Goal: Task Accomplishment & Management: Manage account settings

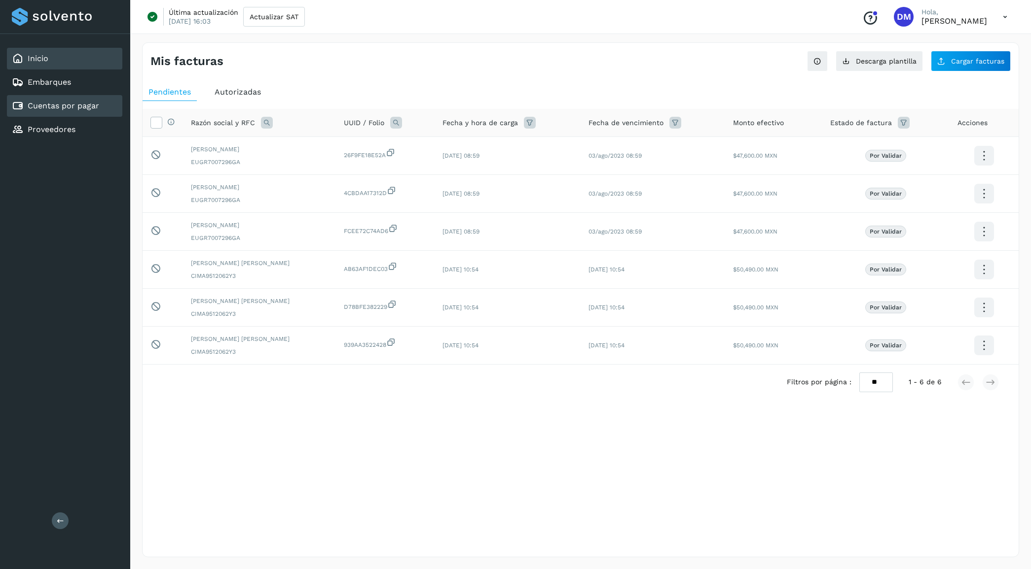
click at [50, 54] on div "Inicio" at bounding box center [64, 59] width 115 height 22
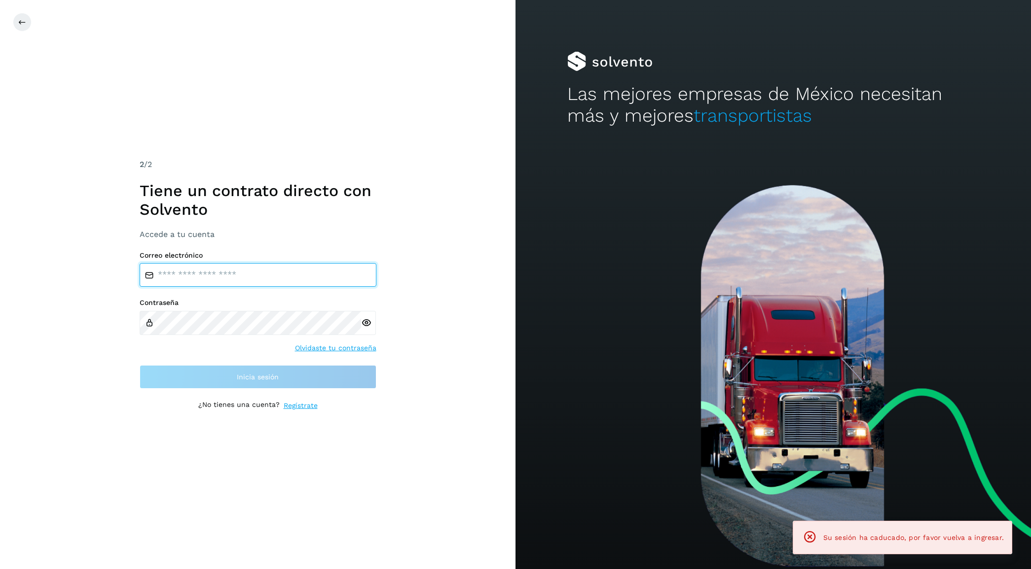
type input "**********"
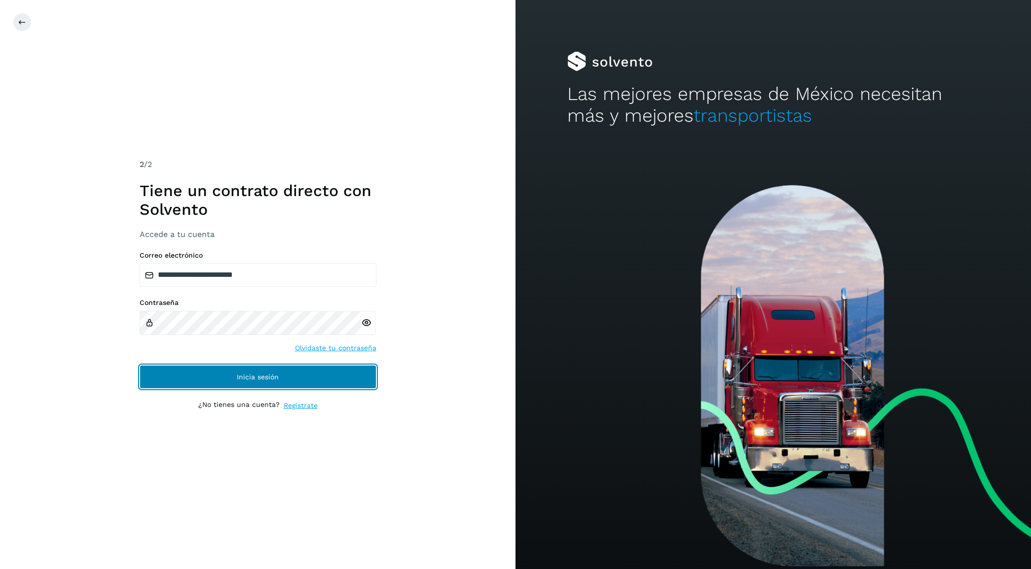
click at [252, 368] on button "Inicia sesión" at bounding box center [258, 377] width 237 height 24
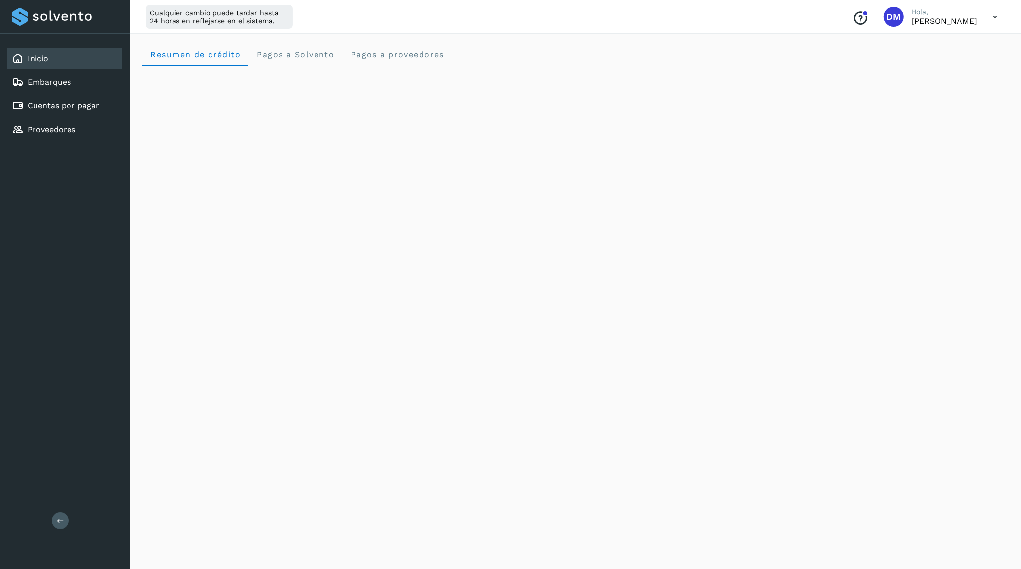
click at [44, 324] on div "Inicio Embarques Cuentas por pagar Proveedores Salir" at bounding box center [65, 284] width 130 height 569
click at [48, 107] on link "Cuentas por pagar" at bounding box center [63, 105] width 71 height 9
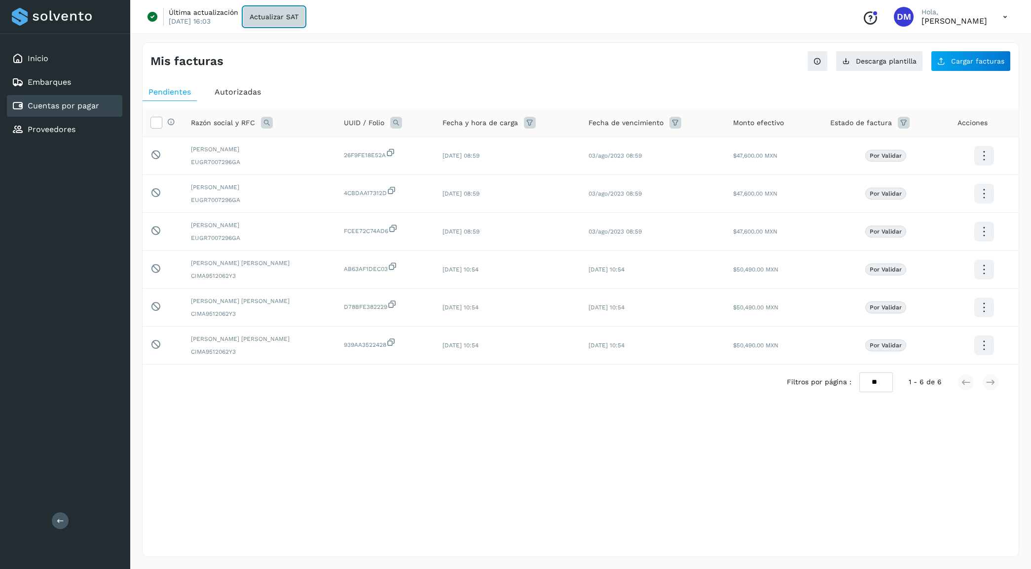
click at [266, 19] on span "Actualizar SAT" at bounding box center [273, 16] width 49 height 7
click at [316, 427] on div "Selecciona una fecha" at bounding box center [580, 424] width 876 height 16
click at [28, 64] on div "Inicio" at bounding box center [30, 59] width 36 height 12
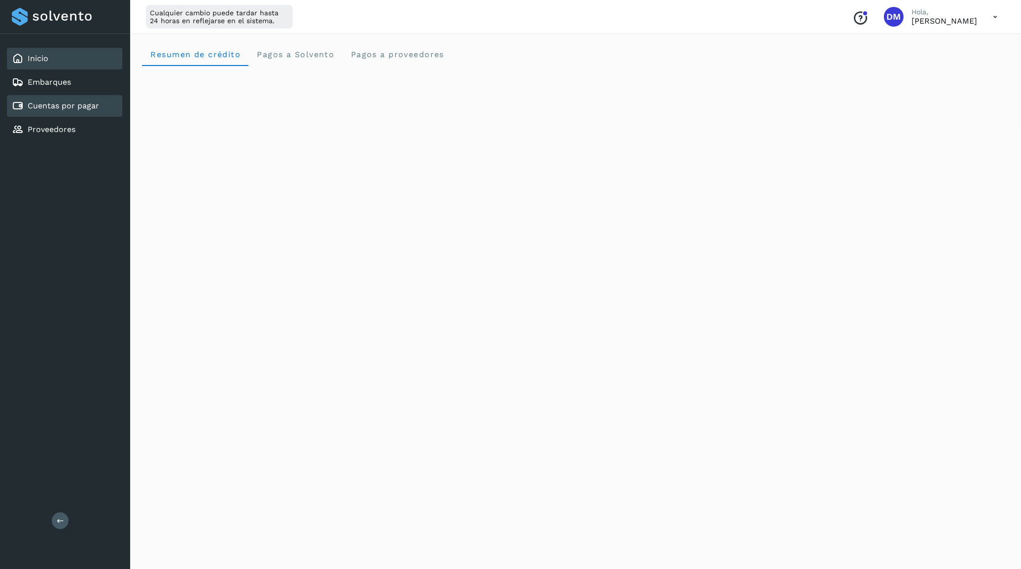
click at [68, 100] on div "Cuentas por pagar" at bounding box center [55, 106] width 87 height 12
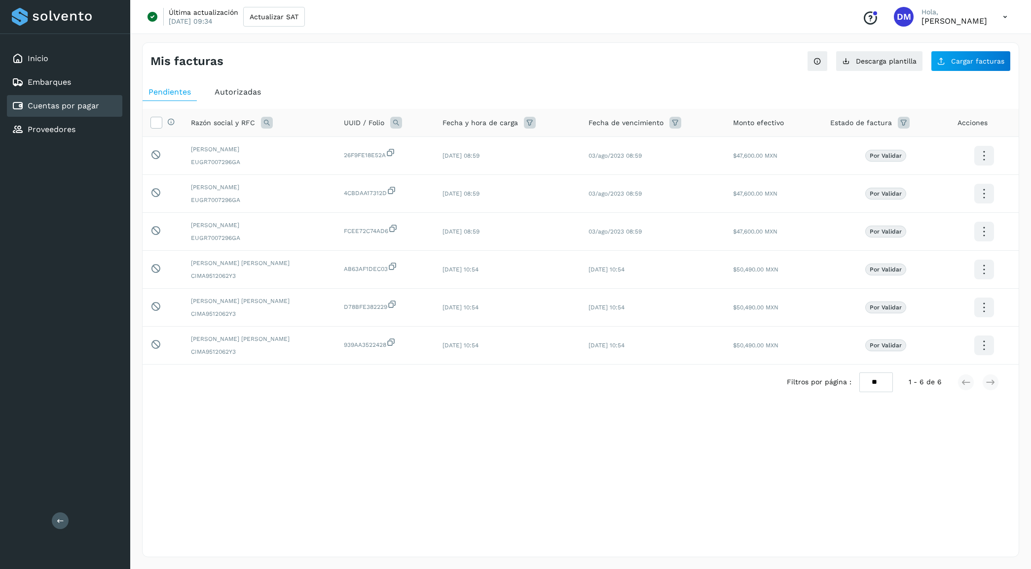
click at [240, 82] on div "Pendientes Autorizadas Selecciona todas las facturas disponibles para autorizac…" at bounding box center [580, 257] width 876 height 357
click at [237, 89] on span "Autorizadas" at bounding box center [237, 91] width 46 height 9
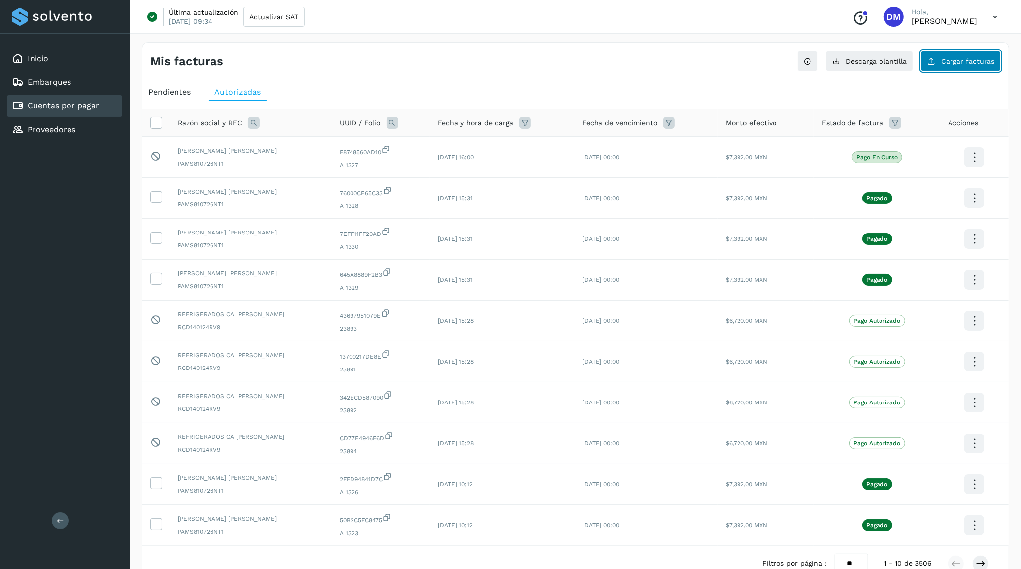
click at [947, 54] on button "Cargar facturas" at bounding box center [961, 61] width 80 height 21
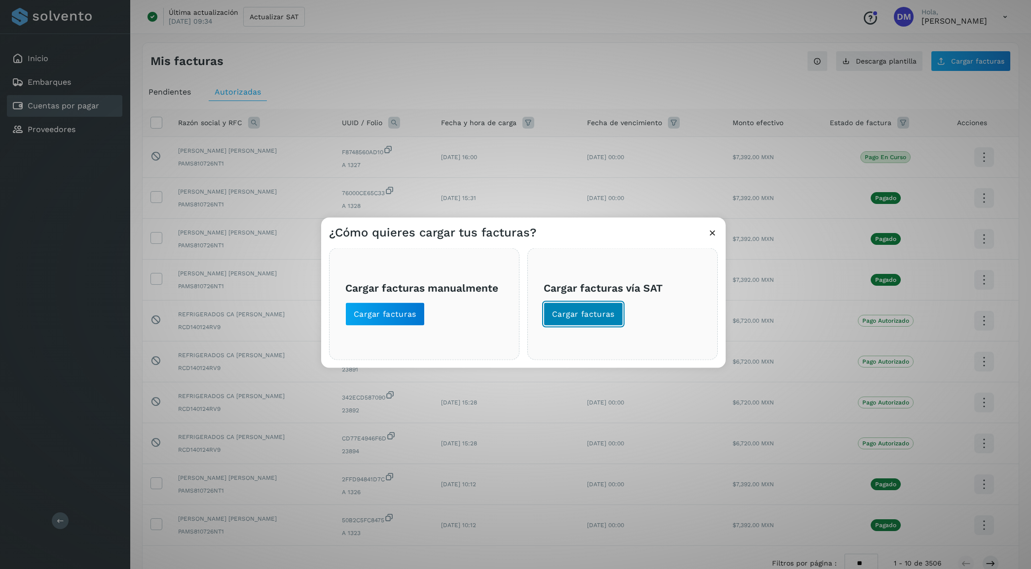
click at [576, 308] on button "Cargar facturas" at bounding box center [582, 314] width 79 height 24
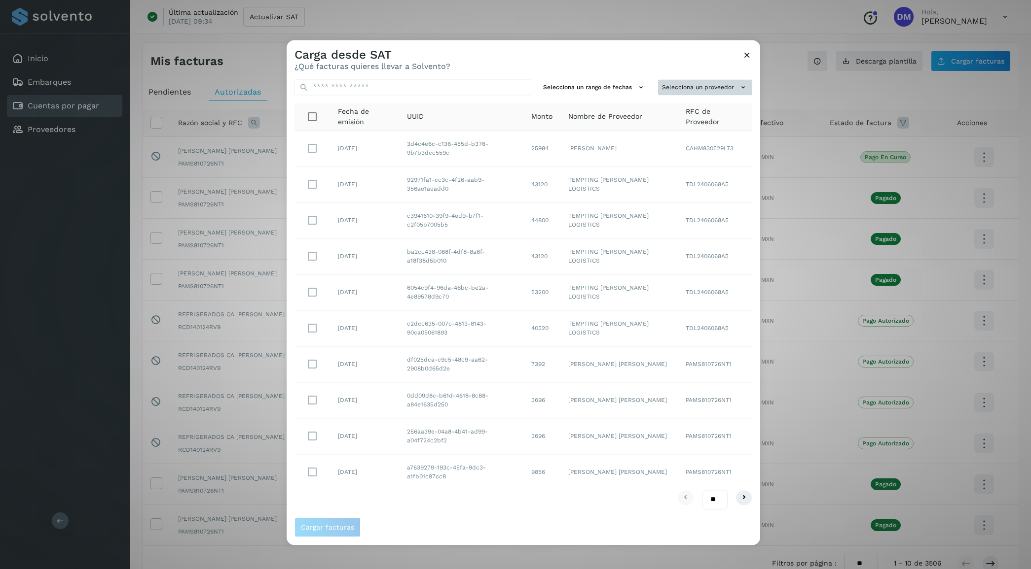
click at [722, 87] on button "Selecciona un proveedor" at bounding box center [705, 87] width 94 height 16
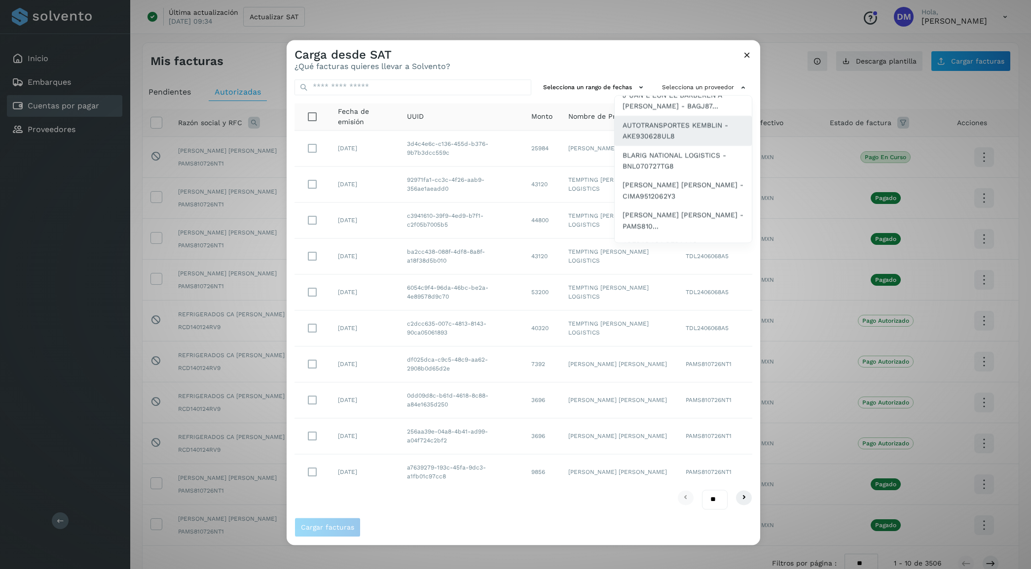
scroll to position [123, 0]
click at [670, 149] on span "SAUL ARMANDO PALACIOS MARTINEZ - PAMS810..." at bounding box center [682, 159] width 121 height 22
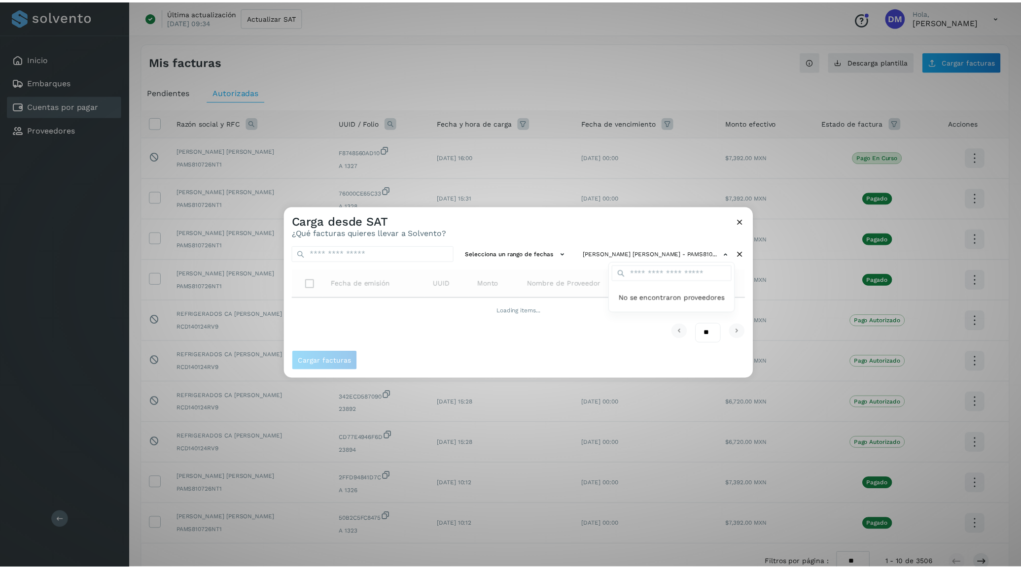
scroll to position [0, 0]
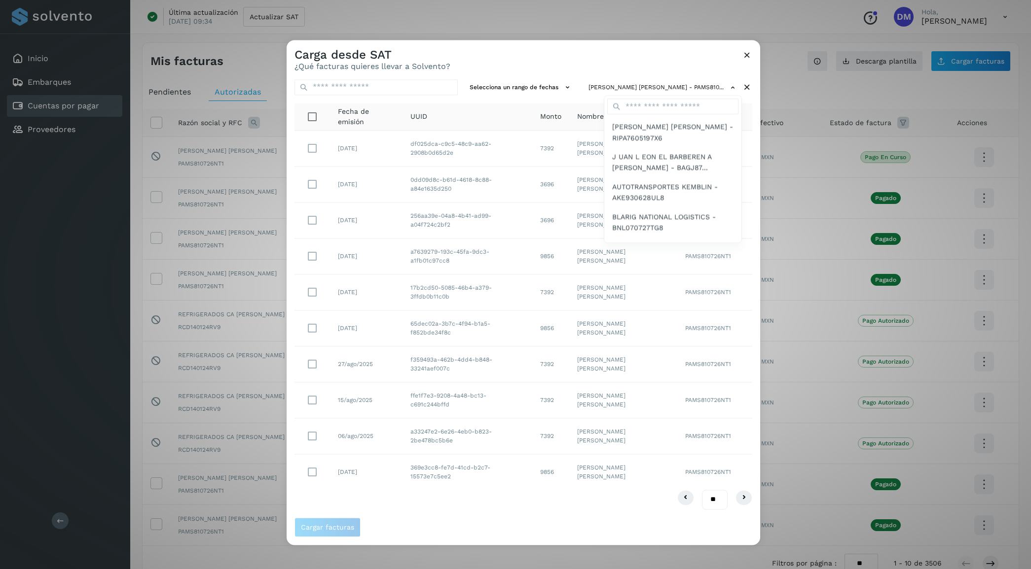
click at [515, 58] on div at bounding box center [801, 324] width 1031 height 569
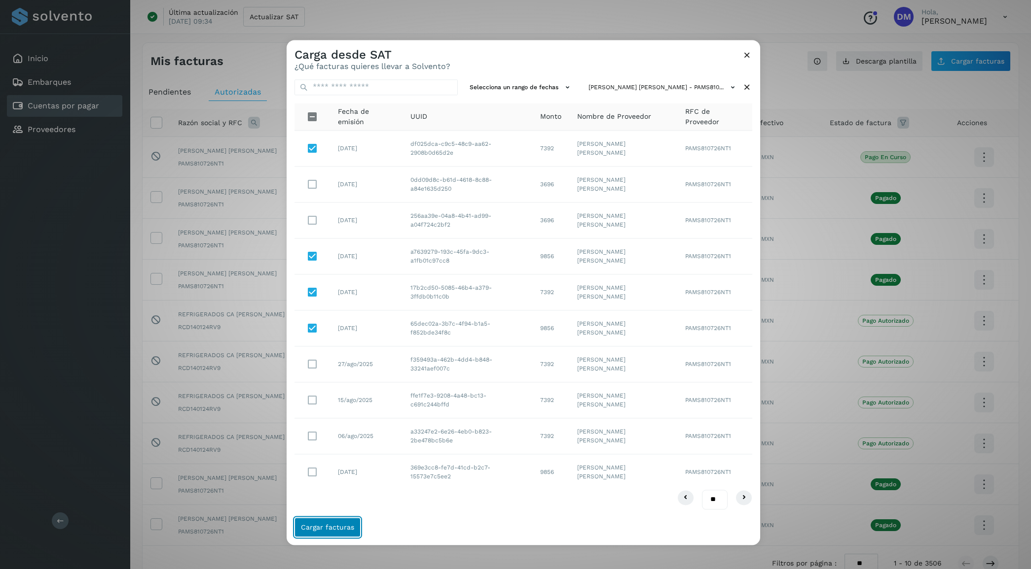
click at [332, 526] on span "Cargar facturas" at bounding box center [327, 527] width 53 height 7
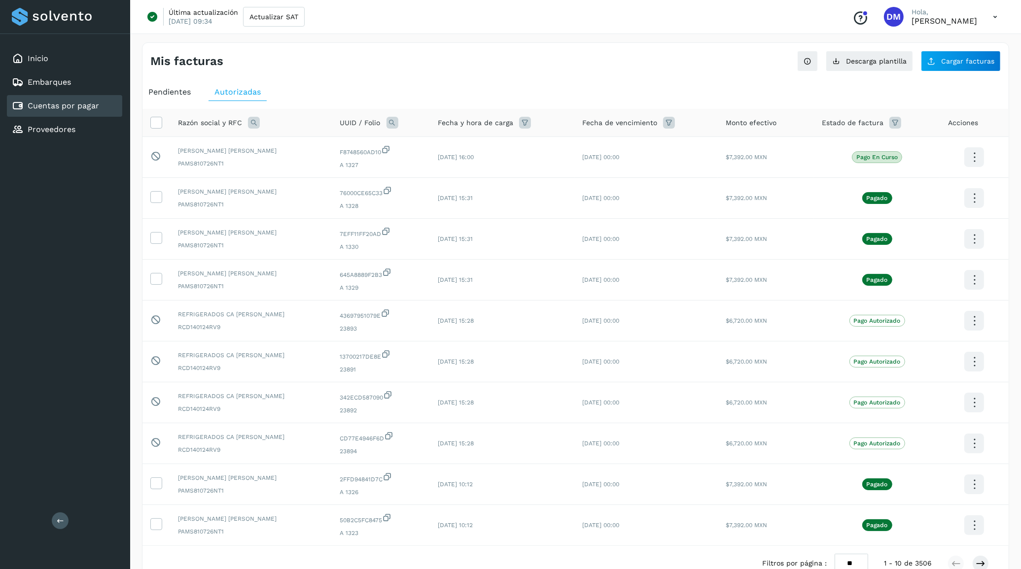
click at [181, 89] on span "Pendientes" at bounding box center [169, 91] width 42 height 9
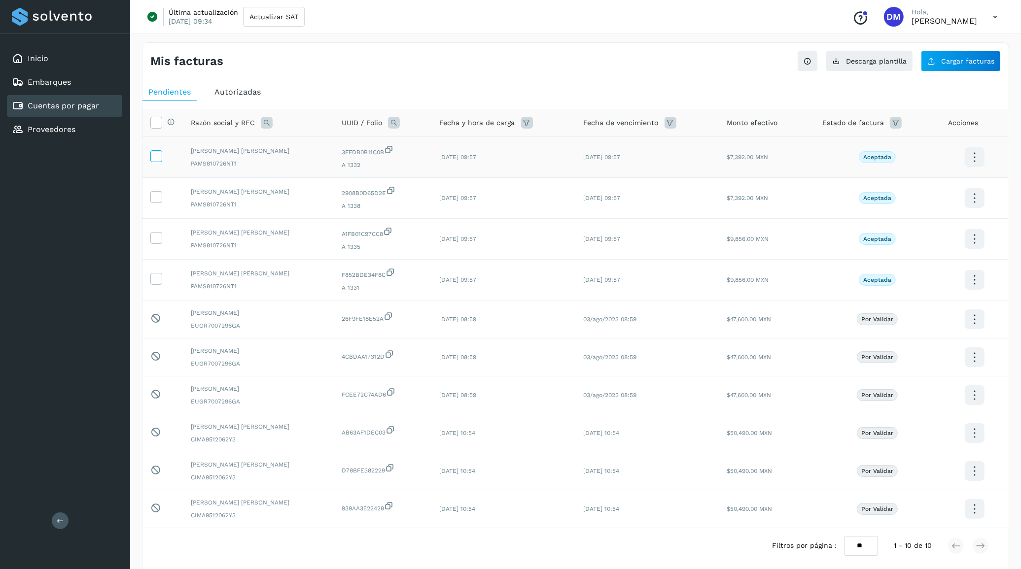
click at [159, 154] on icon at bounding box center [156, 155] width 10 height 10
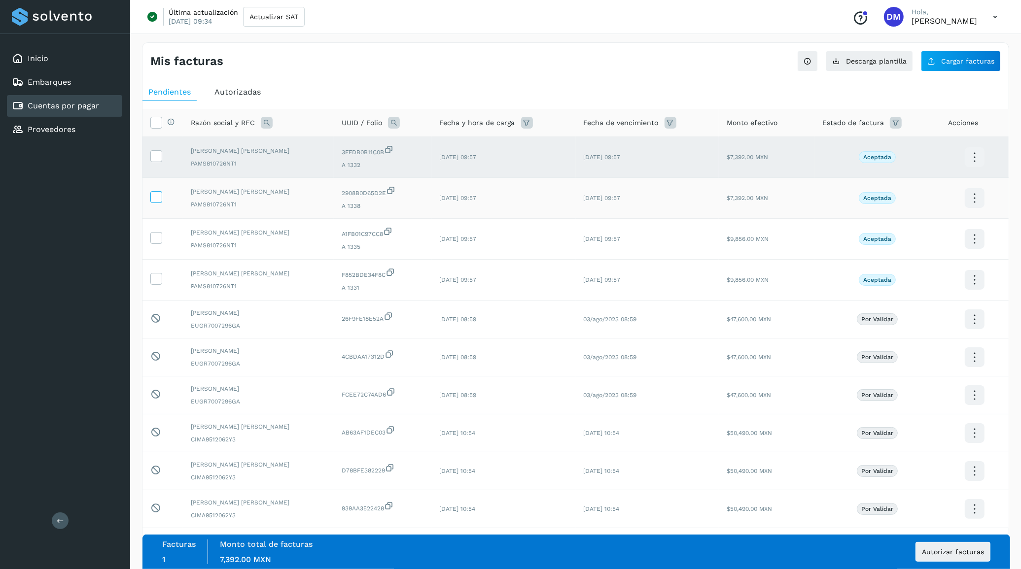
click at [158, 194] on icon at bounding box center [156, 196] width 10 height 10
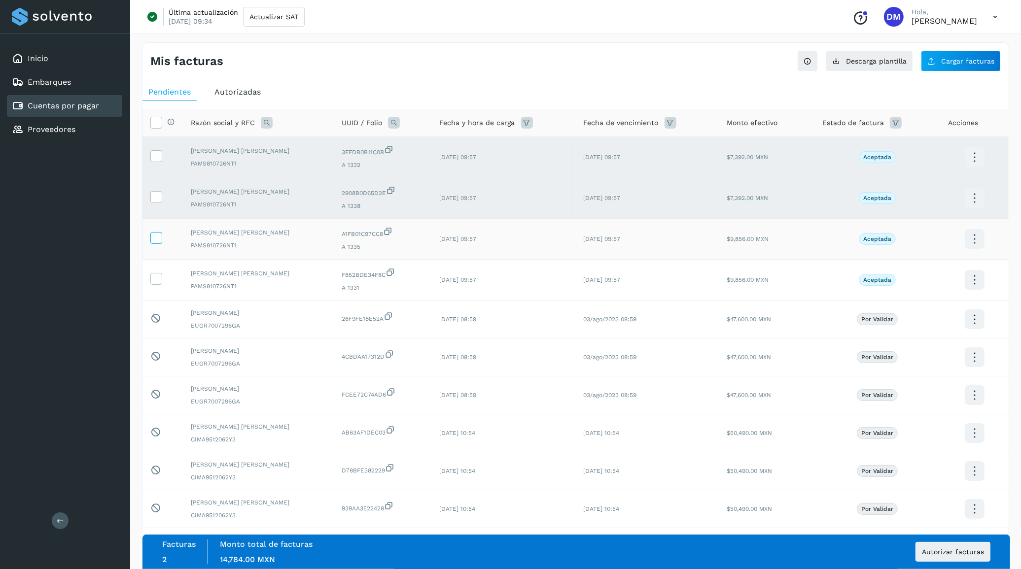
click at [158, 233] on icon at bounding box center [156, 237] width 10 height 10
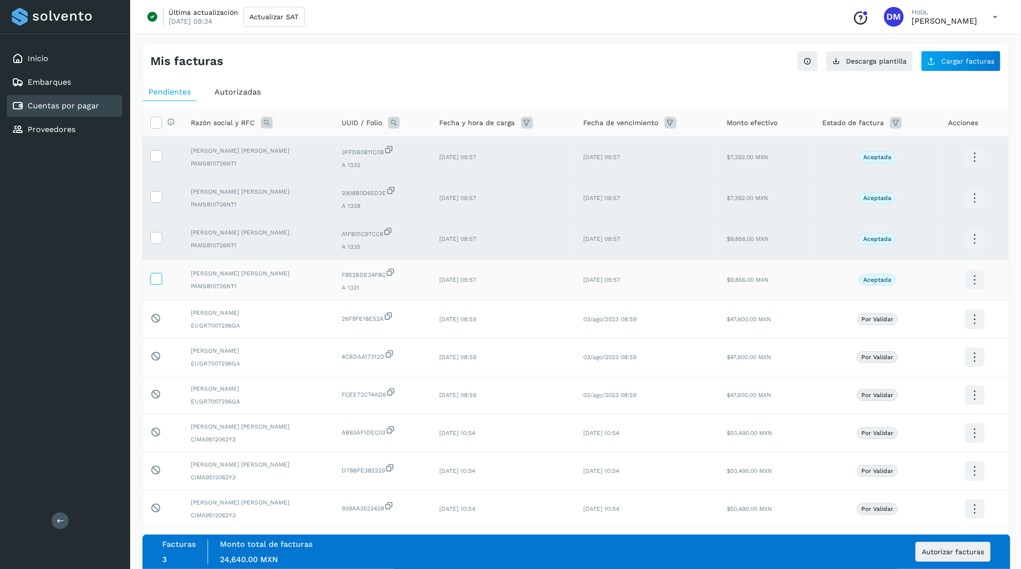
click at [157, 280] on icon at bounding box center [156, 278] width 10 height 10
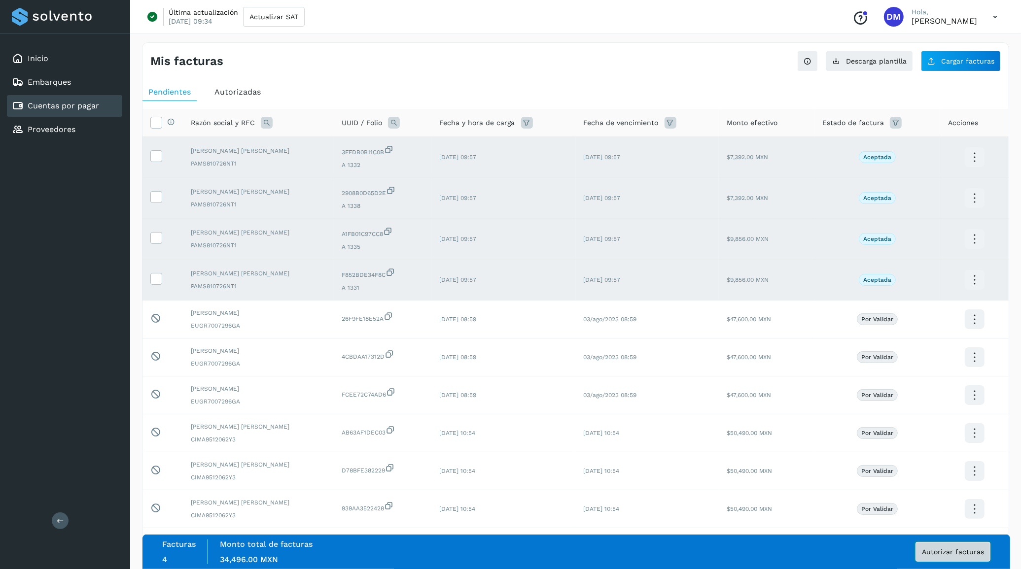
click at [948, 554] on span "Autorizar facturas" at bounding box center [953, 552] width 62 height 7
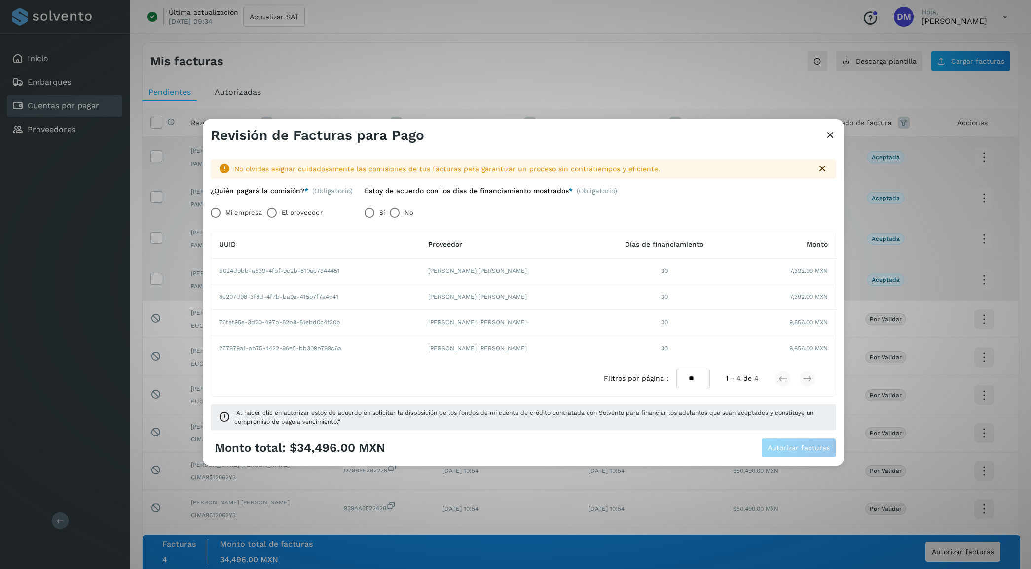
click at [283, 211] on label "El proveedor" at bounding box center [302, 213] width 40 height 20
click at [801, 449] on span "Autorizar facturas" at bounding box center [798, 448] width 62 height 7
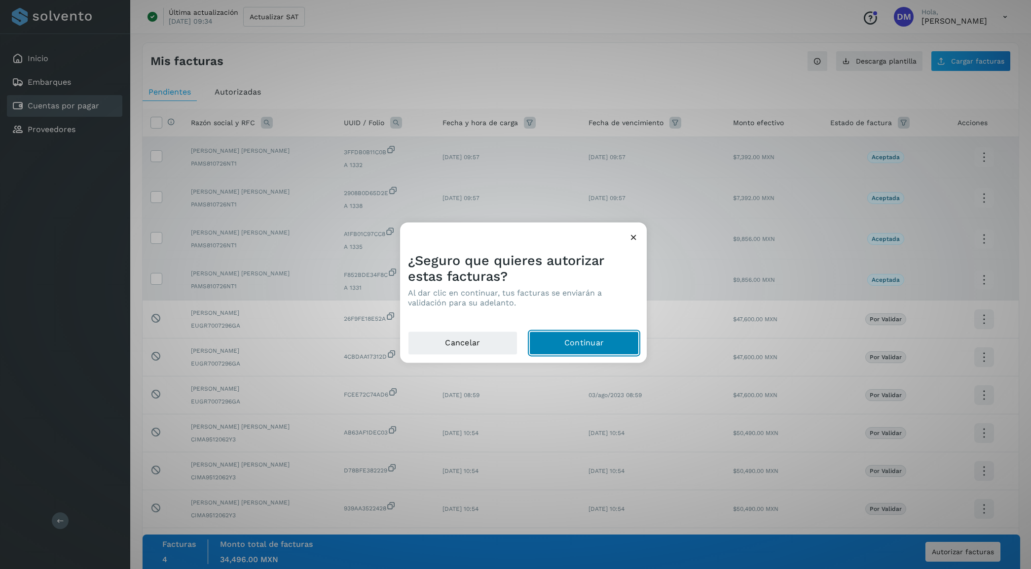
click at [609, 344] on button "Continuar" at bounding box center [583, 343] width 109 height 24
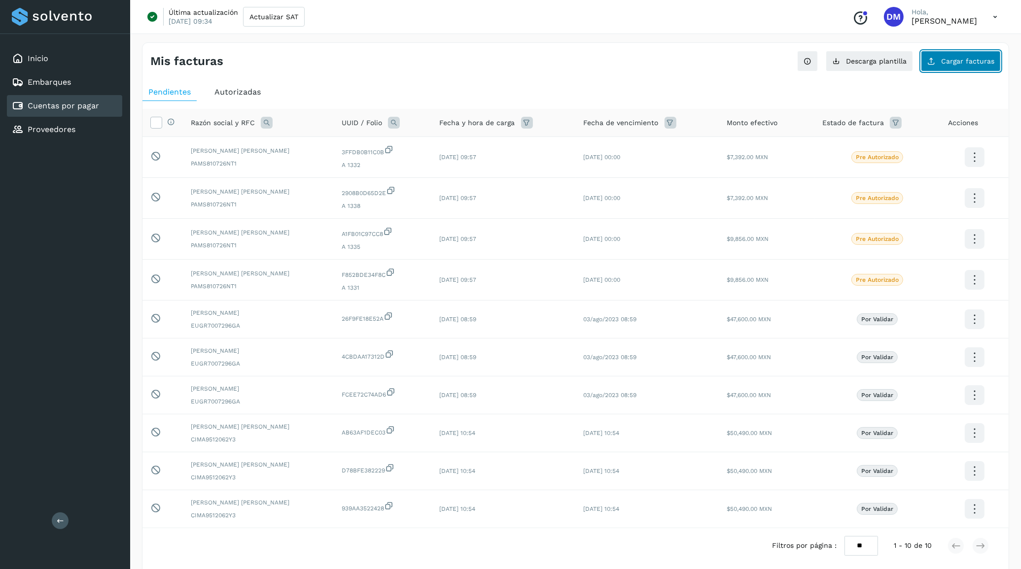
click at [957, 63] on span "Cargar facturas" at bounding box center [967, 61] width 53 height 7
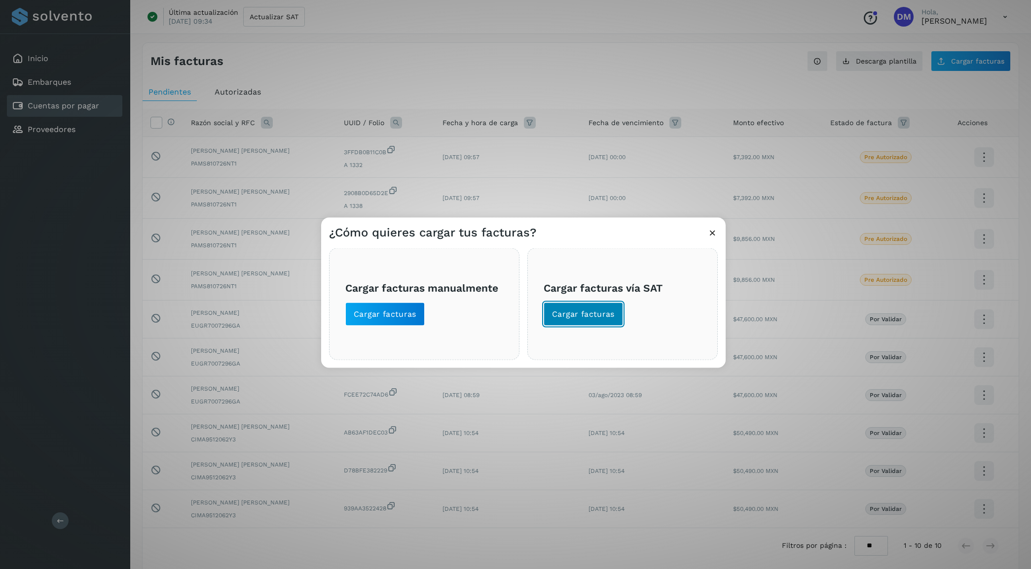
click at [587, 313] on span "Cargar facturas" at bounding box center [583, 314] width 63 height 11
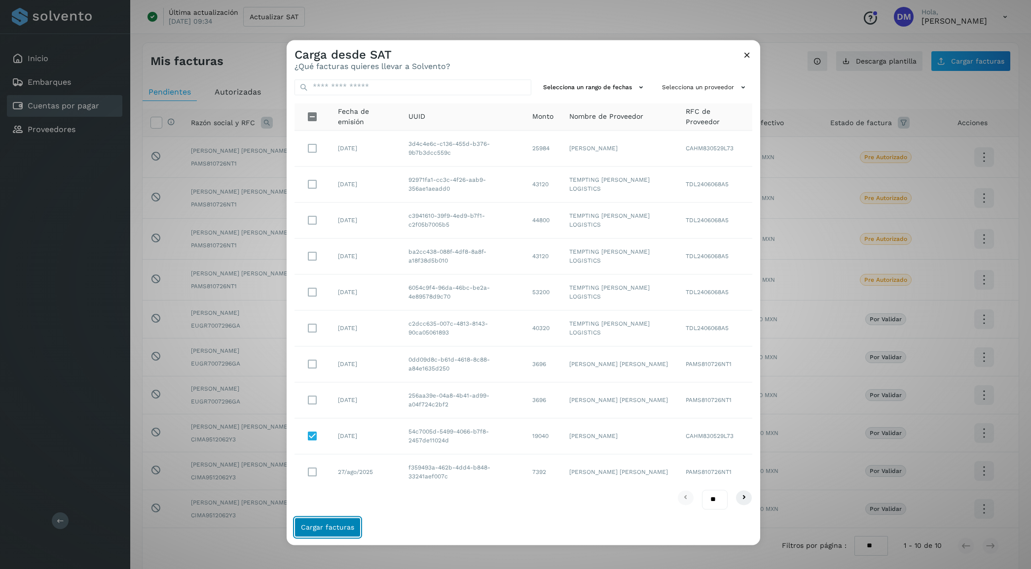
click at [322, 531] on span "Cargar facturas" at bounding box center [327, 527] width 53 height 7
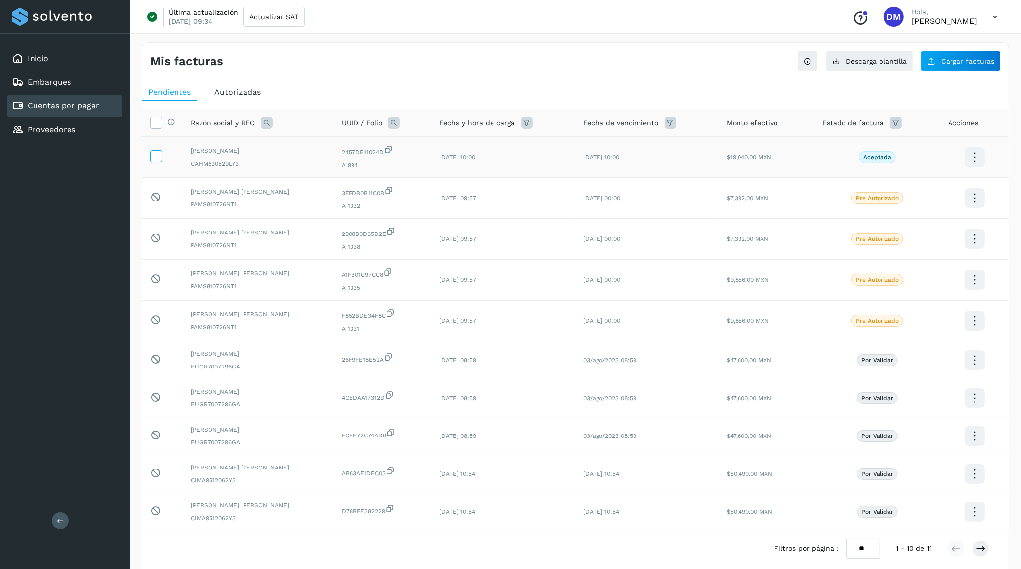
click at [161, 158] on icon at bounding box center [156, 155] width 10 height 10
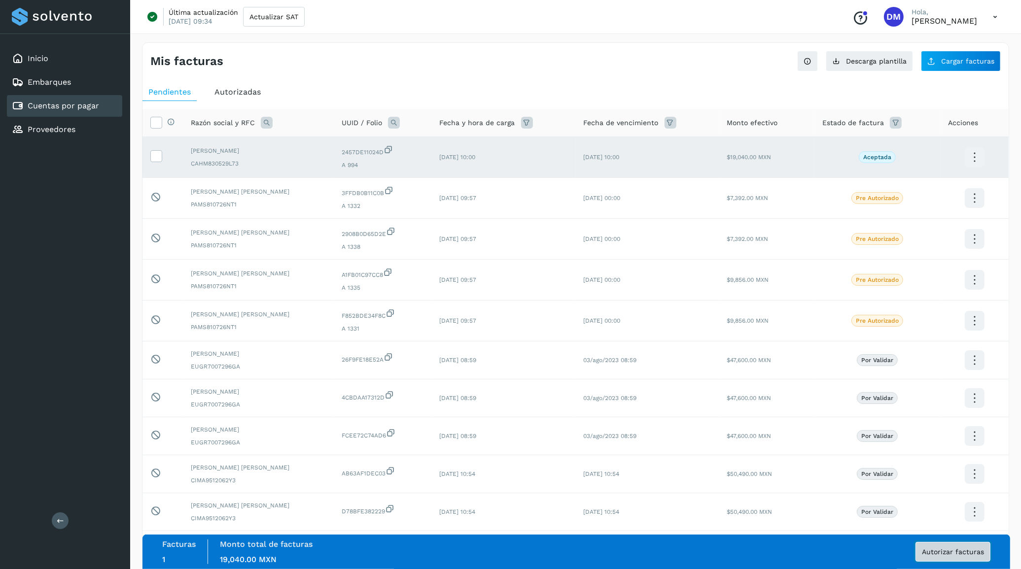
click at [955, 549] on span "Autorizar facturas" at bounding box center [953, 552] width 62 height 7
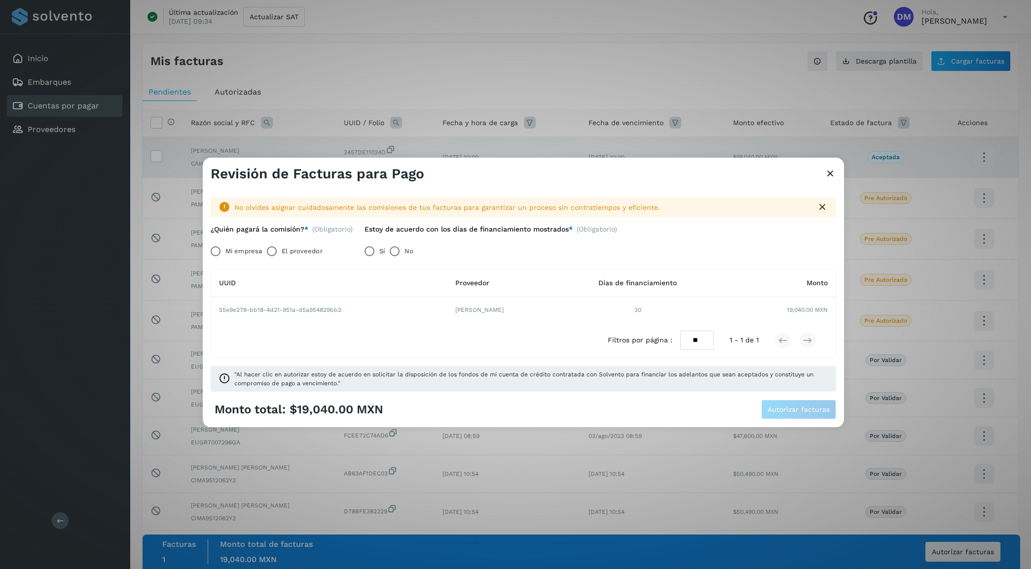
click at [292, 252] on label "El proveedor" at bounding box center [302, 252] width 40 height 20
click at [813, 410] on span "Autorizar facturas" at bounding box center [798, 409] width 62 height 7
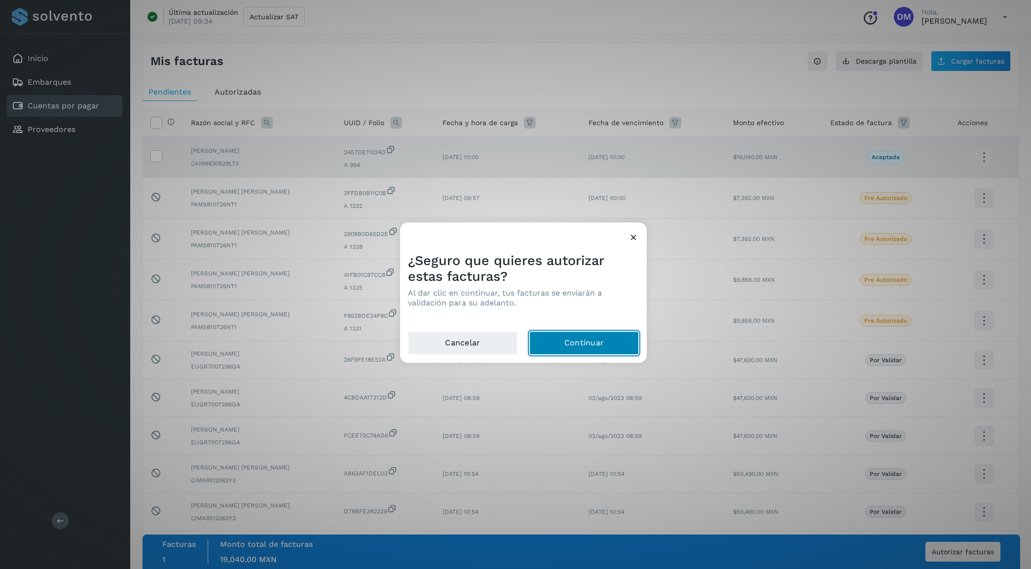
click at [590, 346] on button "Continuar" at bounding box center [583, 343] width 109 height 24
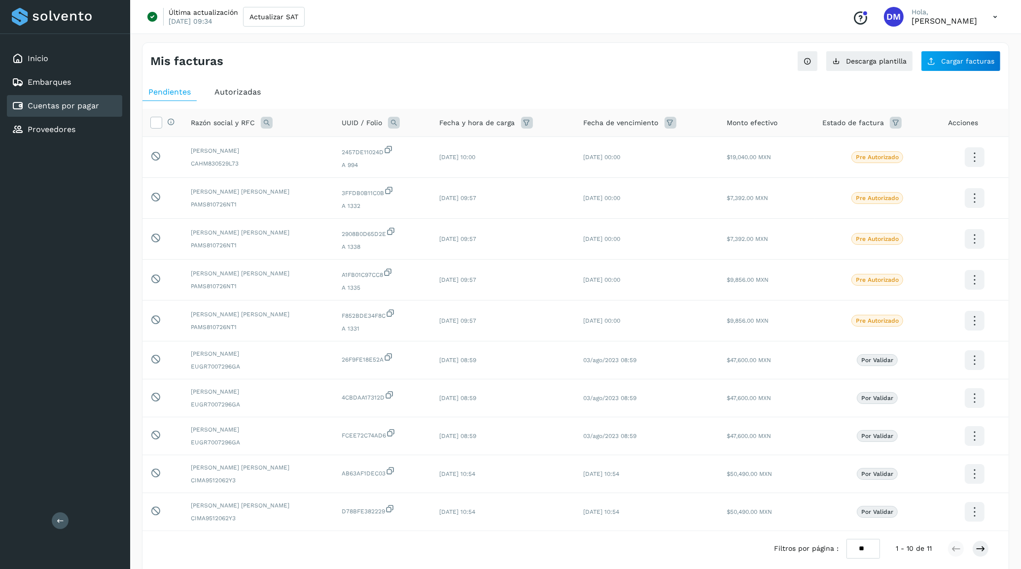
click at [235, 92] on span "Autorizadas" at bounding box center [237, 91] width 46 height 9
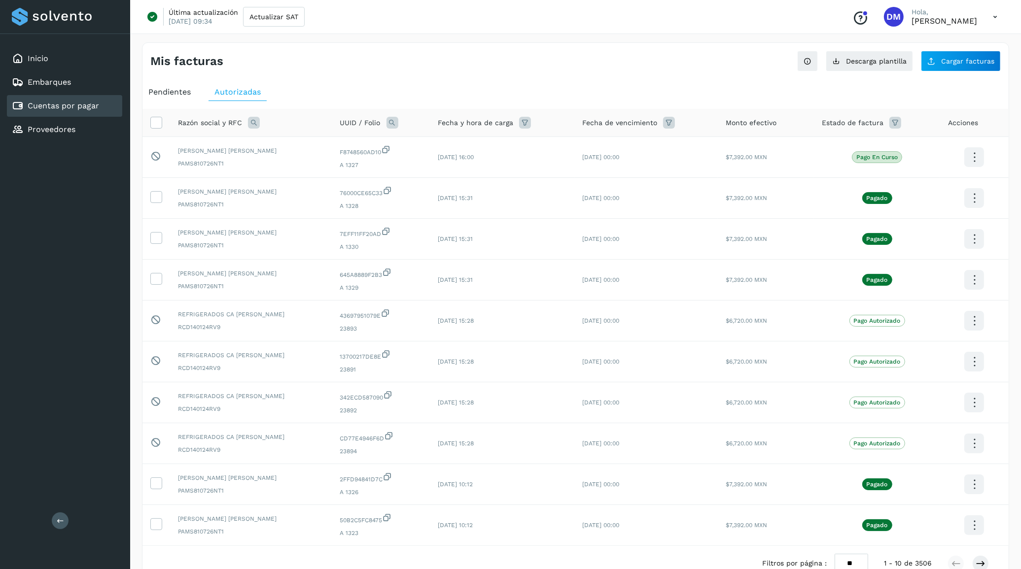
click at [180, 92] on span "Pendientes" at bounding box center [169, 91] width 42 height 9
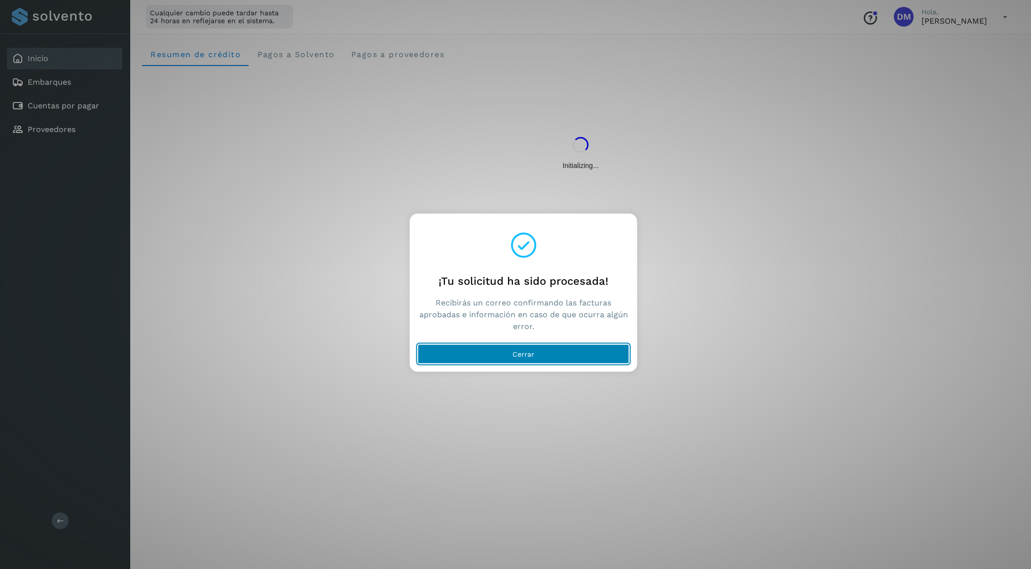
click at [514, 358] on button "Cerrar" at bounding box center [524, 354] width 212 height 20
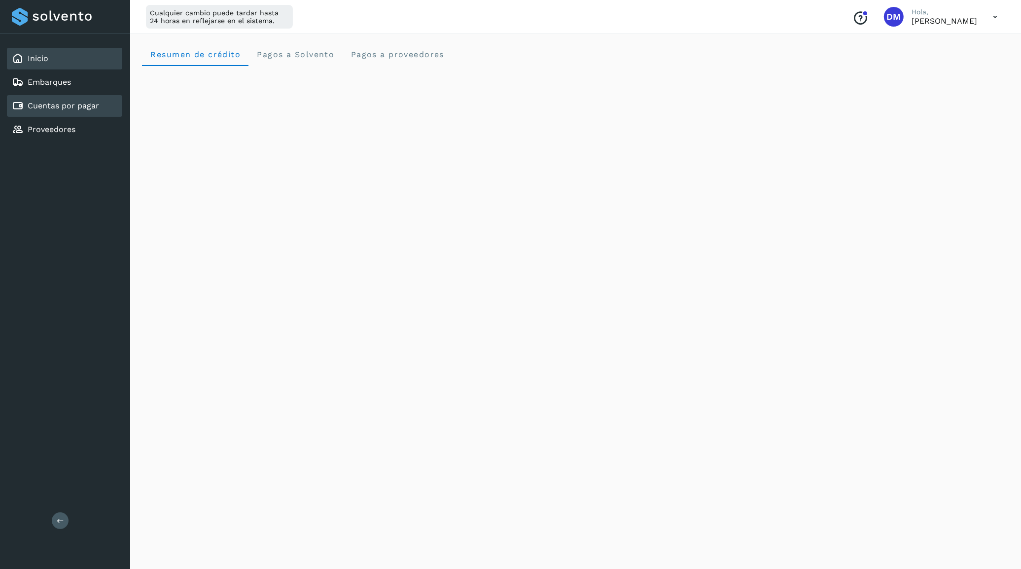
click at [67, 95] on div "Cuentas por pagar" at bounding box center [64, 106] width 115 height 22
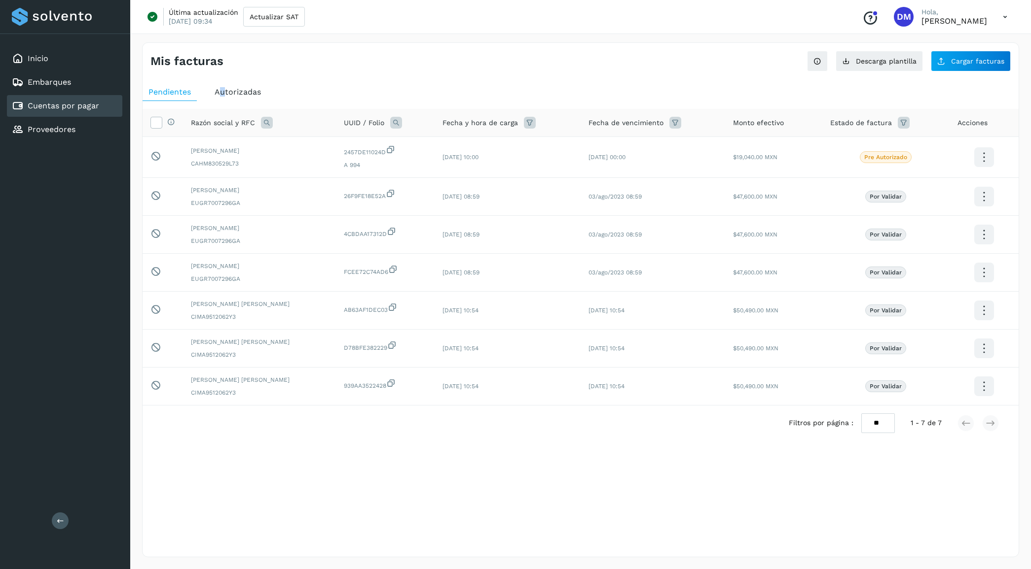
click at [222, 90] on span "Autorizadas" at bounding box center [237, 91] width 46 height 9
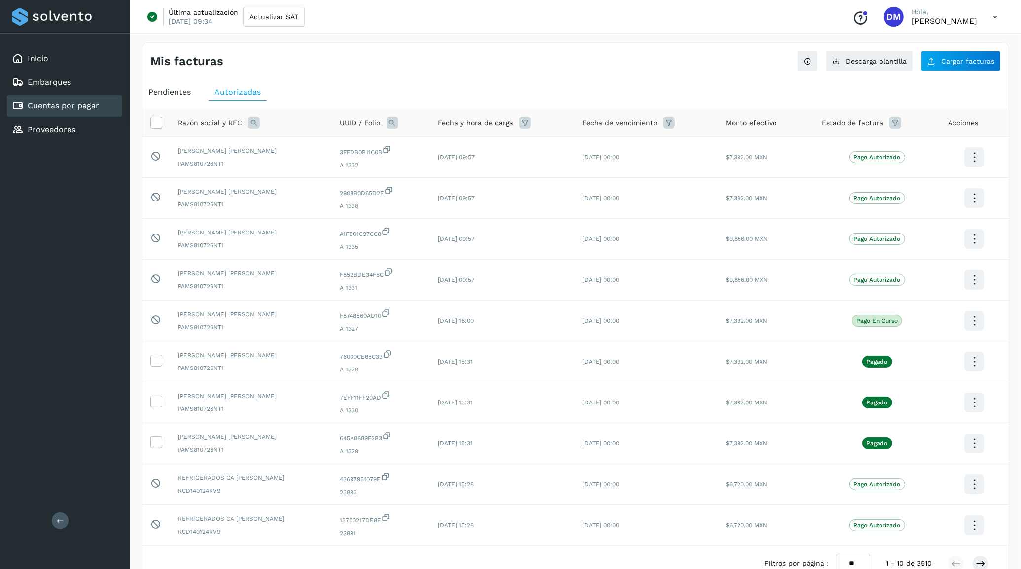
click at [180, 85] on div "Pendientes" at bounding box center [169, 92] width 54 height 18
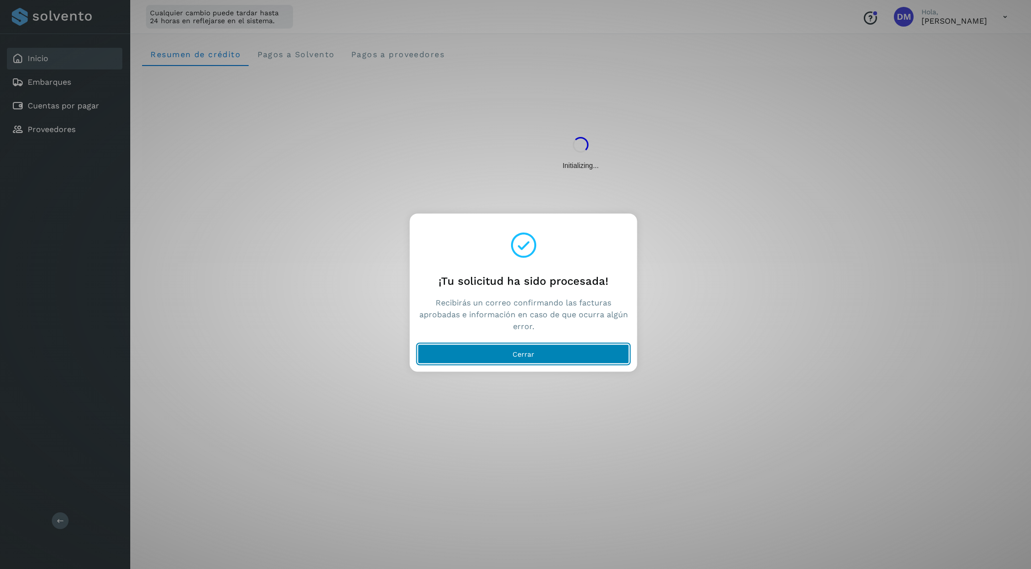
click at [538, 356] on button "Cerrar" at bounding box center [524, 354] width 212 height 20
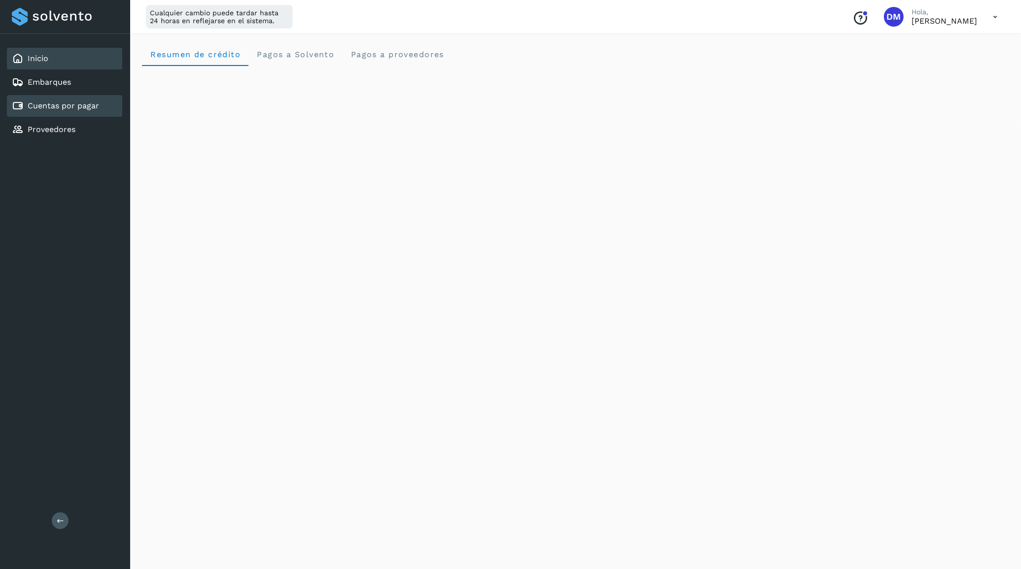
click at [53, 102] on link "Cuentas por pagar" at bounding box center [63, 105] width 71 height 9
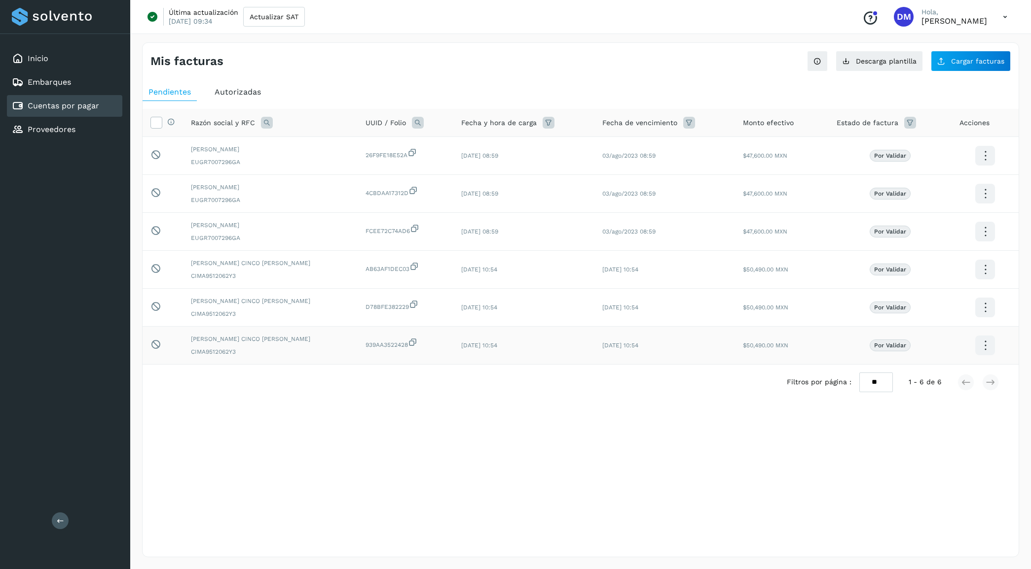
drag, startPoint x: 524, startPoint y: 444, endPoint x: 417, endPoint y: 352, distance: 141.2
click at [524, 444] on div "Mis facturas Ver instrucciones para cargar Facturas Descarga plantilla Cargar f…" at bounding box center [580, 299] width 877 height 515
